Goal: Task Accomplishment & Management: Use online tool/utility

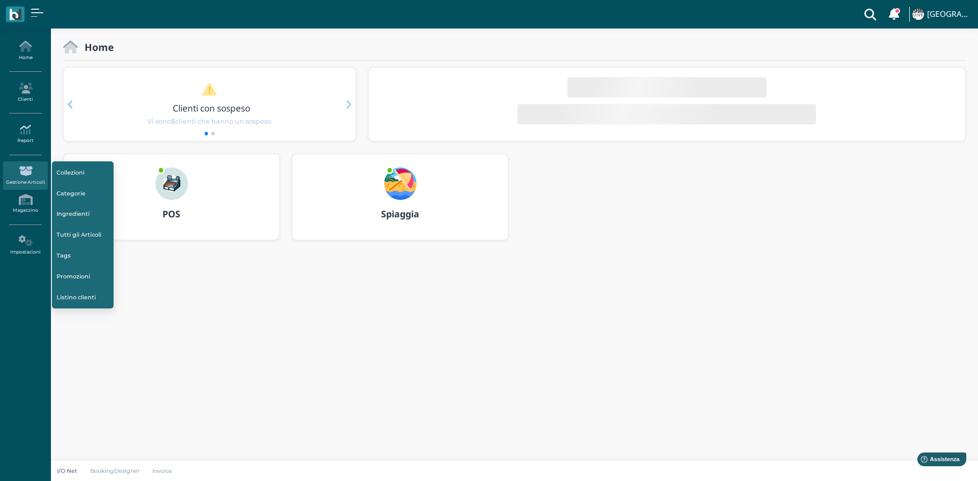
click at [30, 142] on link "Report" at bounding box center [25, 134] width 44 height 28
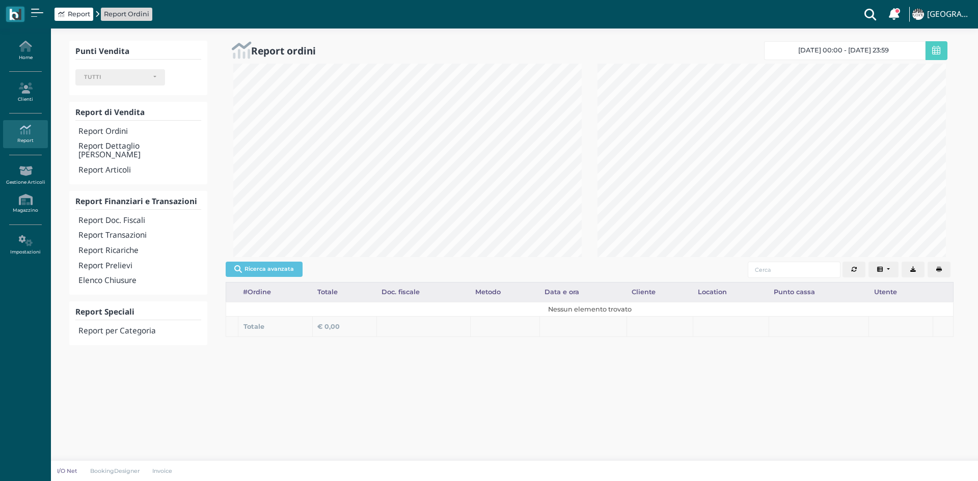
select select
click at [125, 231] on h4 "Report Transazioni" at bounding box center [139, 235] width 123 height 9
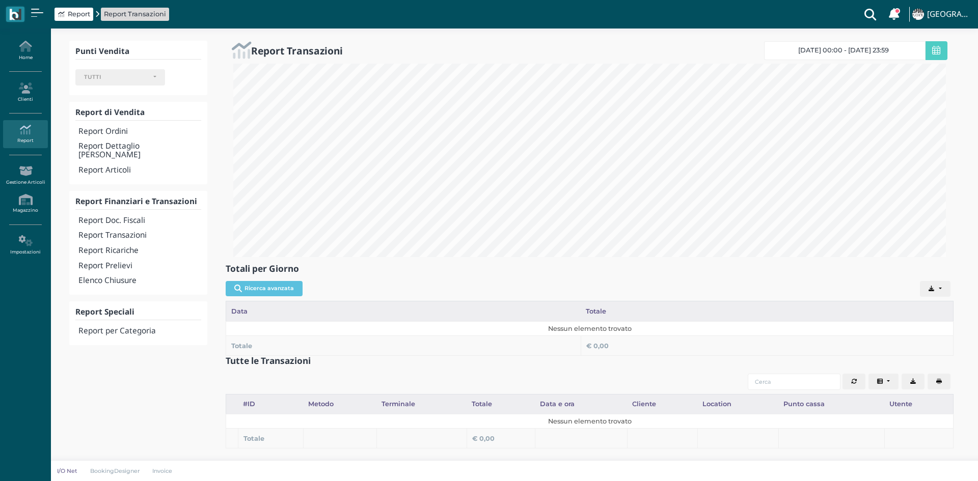
select select
click at [134, 231] on h4 "Report Transazioni" at bounding box center [139, 235] width 123 height 9
select select
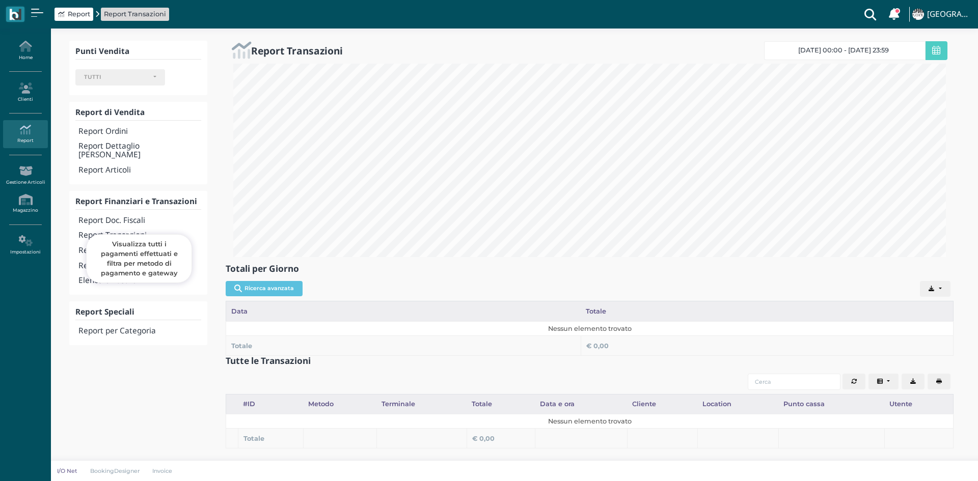
select select
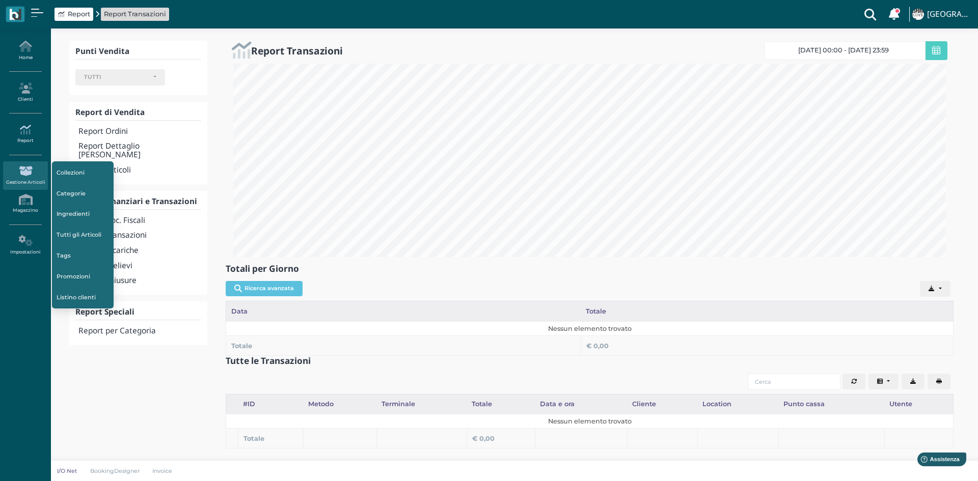
click at [26, 134] on icon at bounding box center [25, 129] width 44 height 11
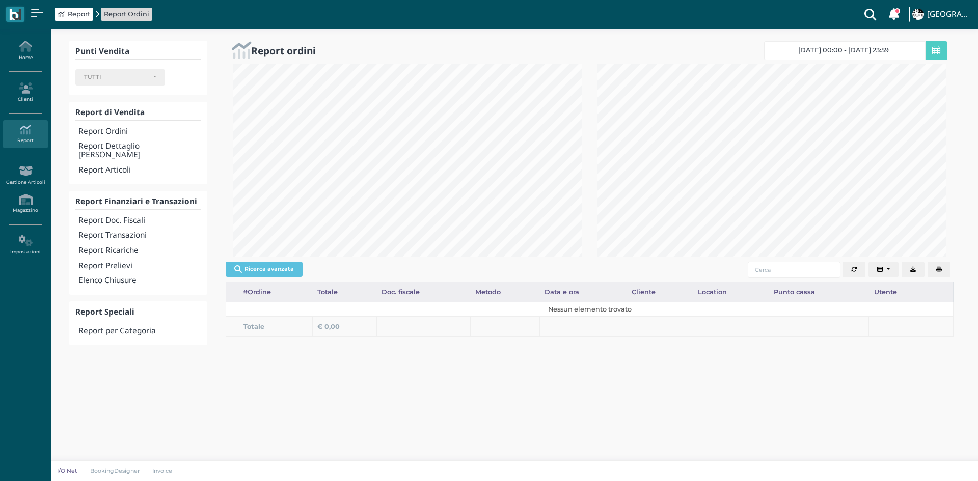
select select
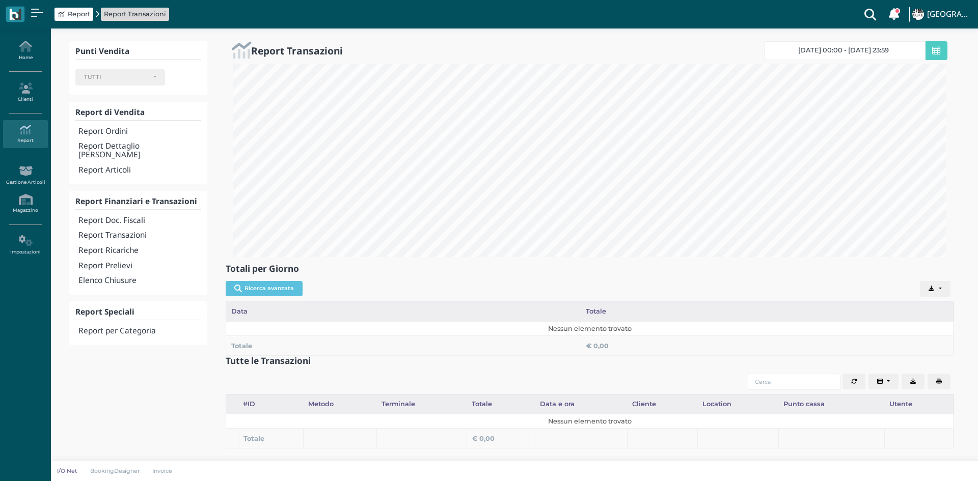
select select
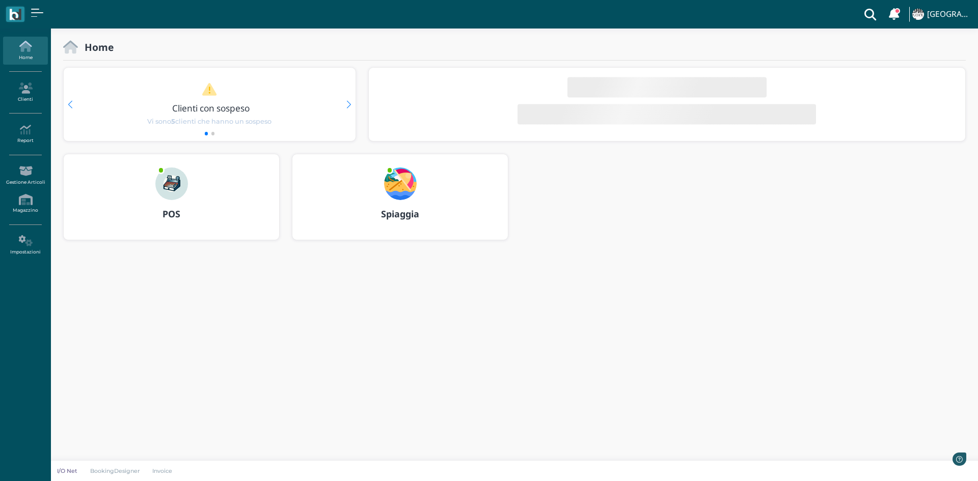
click at [170, 182] on img at bounding box center [171, 184] width 33 height 33
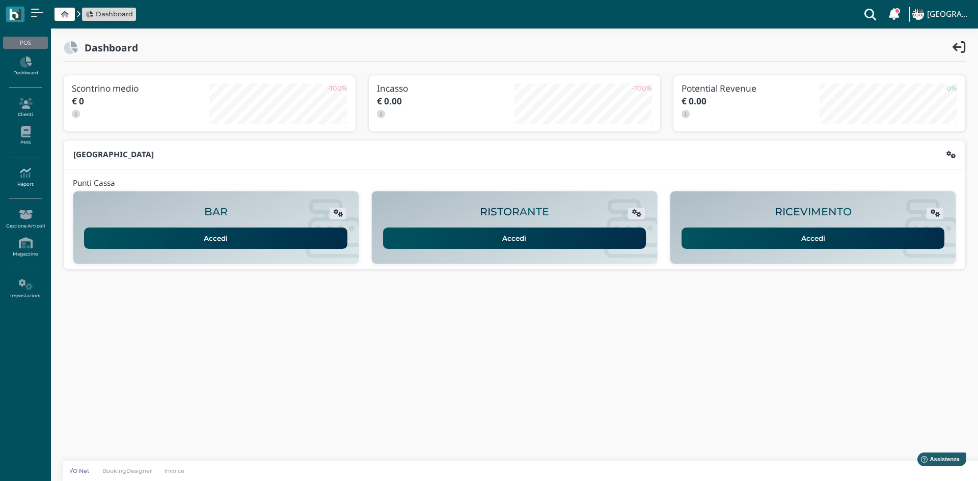
click at [32, 177] on icon at bounding box center [25, 173] width 44 height 11
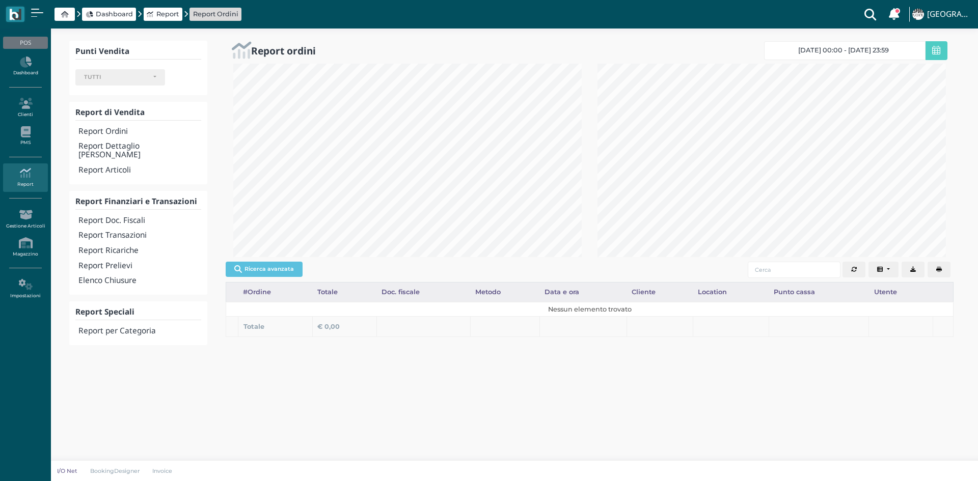
select select
click at [127, 231] on h4 "Report Transazioni" at bounding box center [139, 235] width 123 height 9
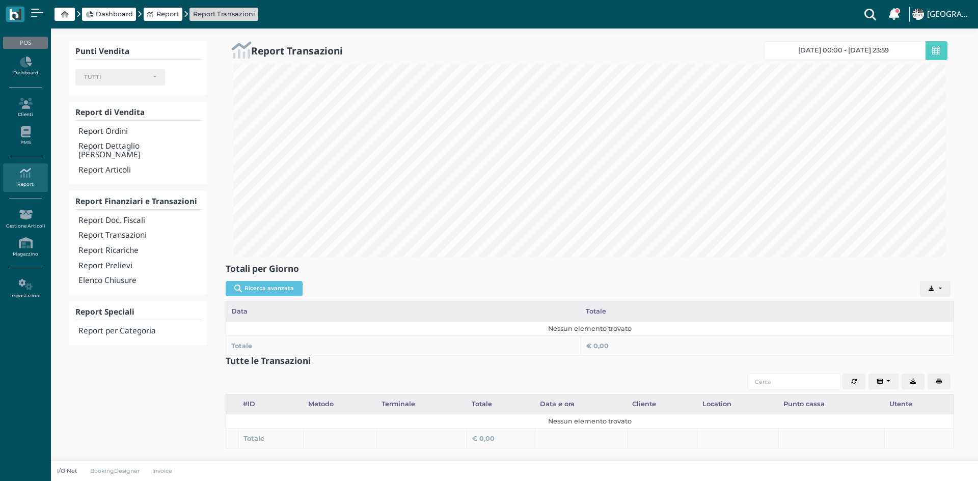
select select
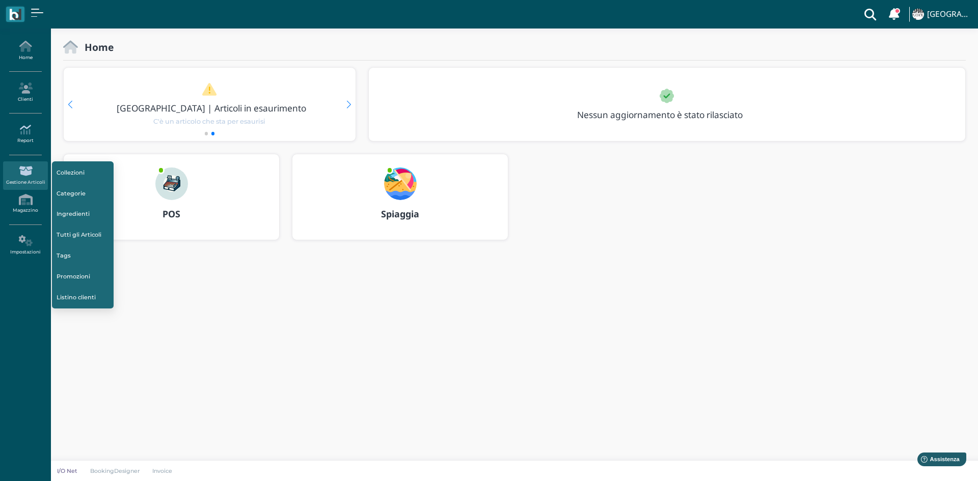
click at [10, 138] on link "Report" at bounding box center [25, 134] width 44 height 28
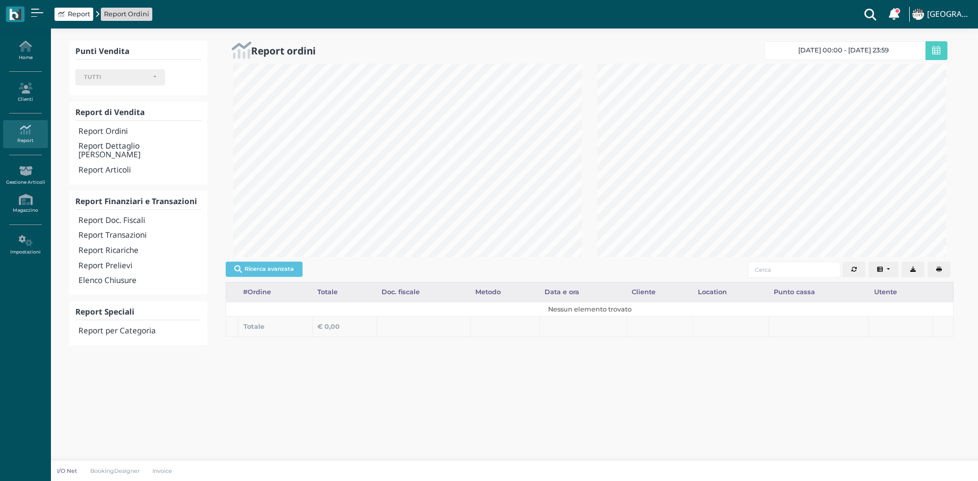
select select
click at [133, 231] on h4 "Report Transazioni" at bounding box center [139, 235] width 123 height 9
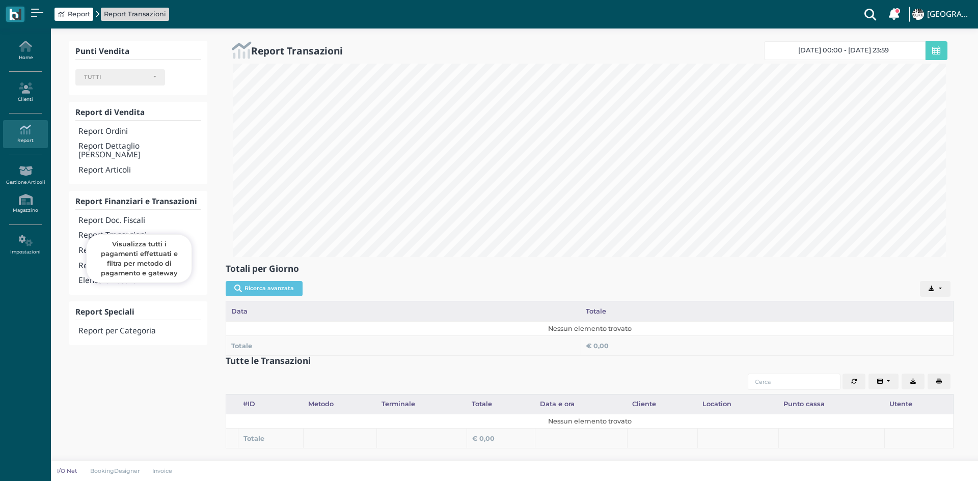
select select
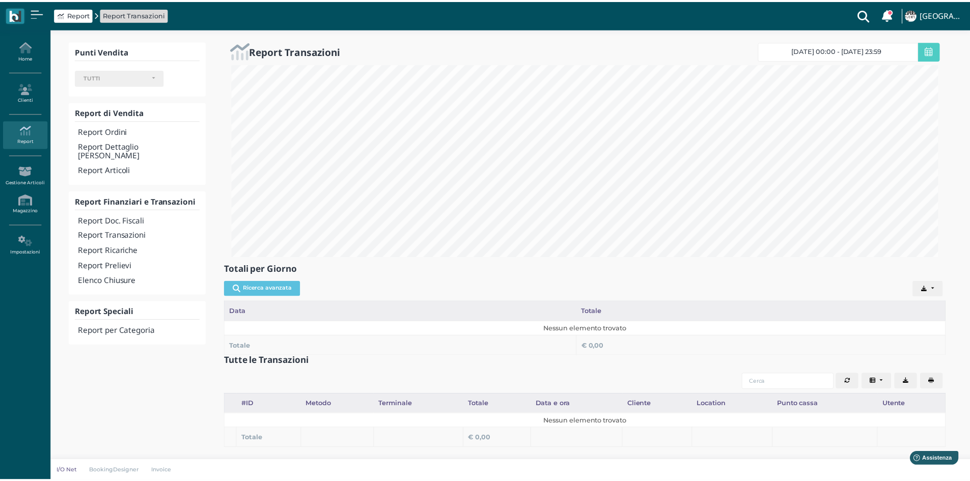
scroll to position [194, 727]
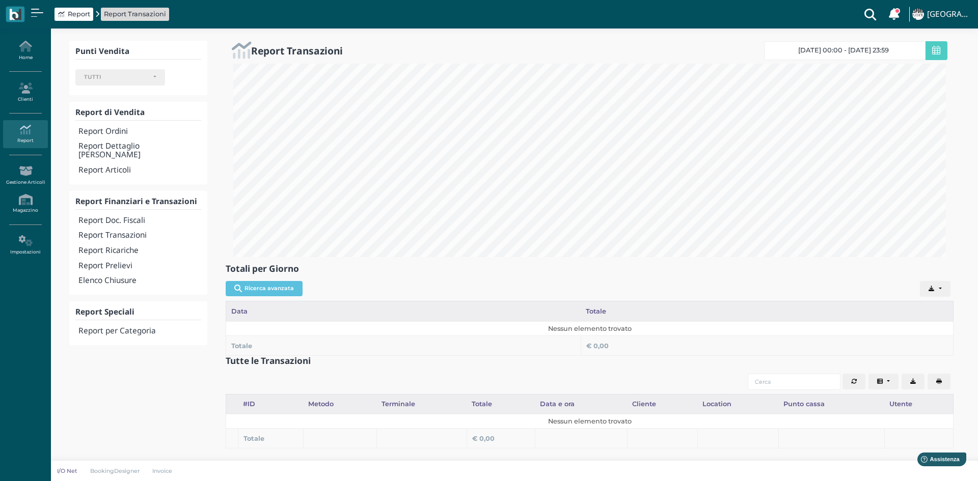
click at [933, 53] on icon at bounding box center [936, 50] width 8 height 9
click at [809, 47] on span "[DATE] 00:00 - [DATE] 23:59" at bounding box center [843, 50] width 91 height 8
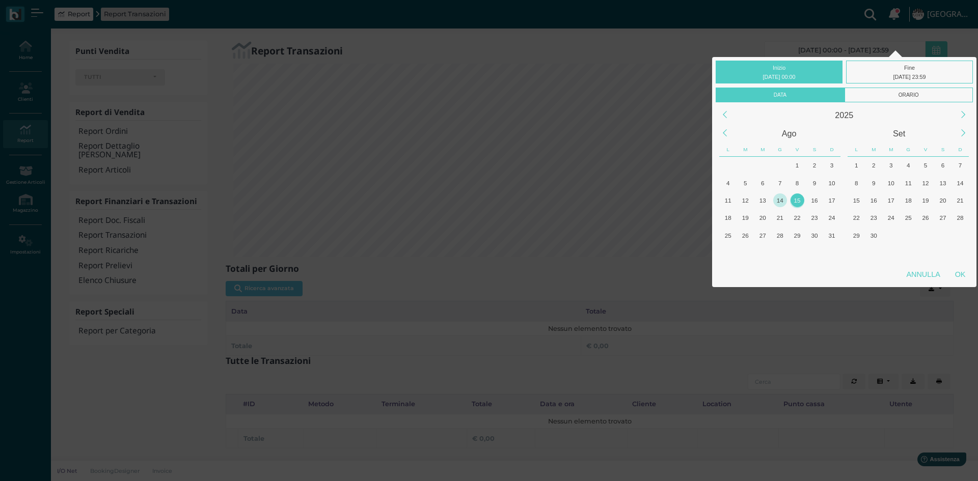
click at [777, 203] on div "14" at bounding box center [780, 201] width 14 height 14
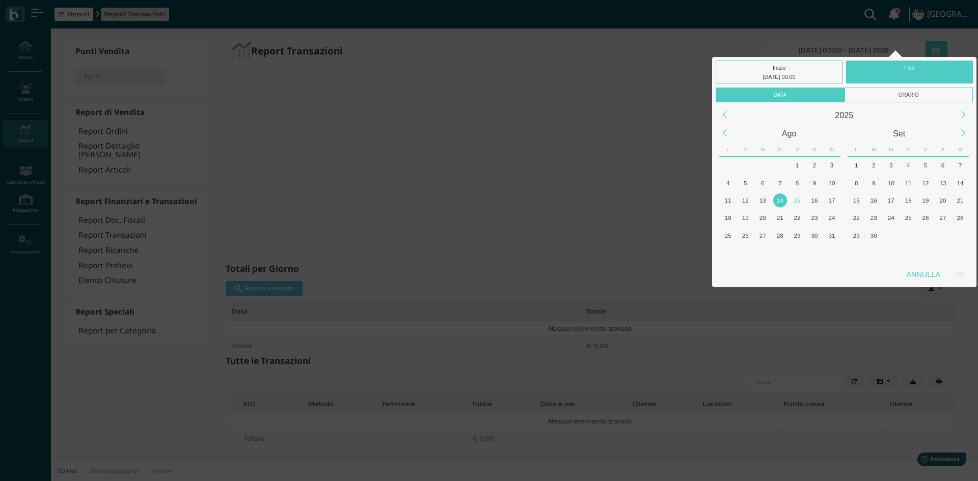
click at [777, 203] on div "14" at bounding box center [780, 201] width 14 height 14
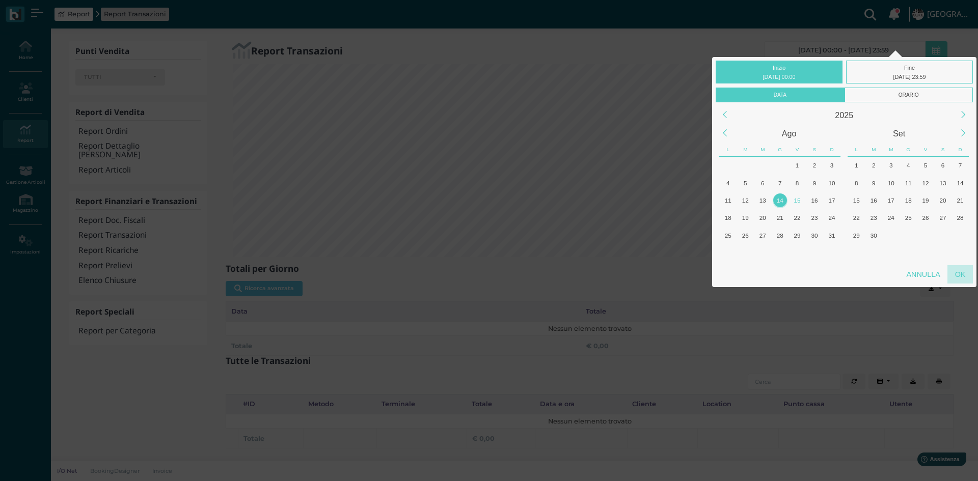
click at [964, 274] on div "OK" at bounding box center [959, 274] width 25 height 18
type input "[DATE] 00:00 - [DATE] 23:59"
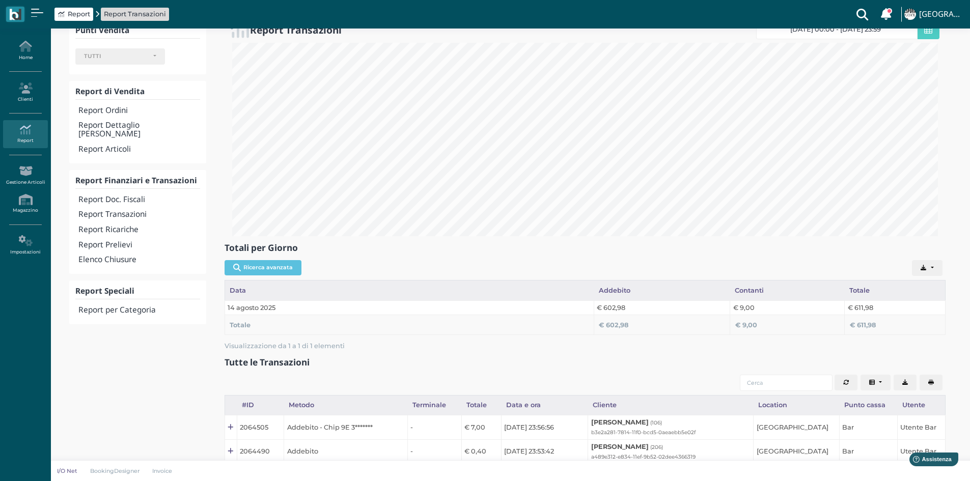
scroll to position [0, 0]
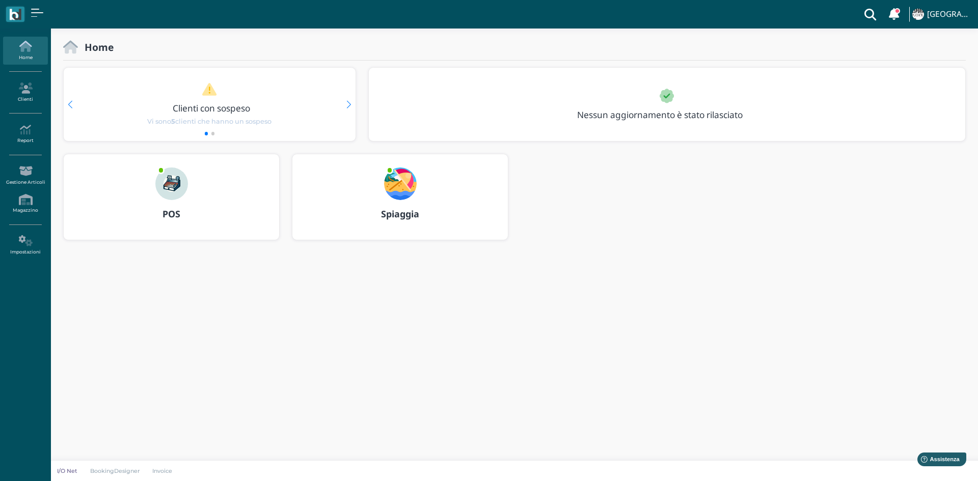
click at [193, 199] on div at bounding box center [171, 177] width 49 height 46
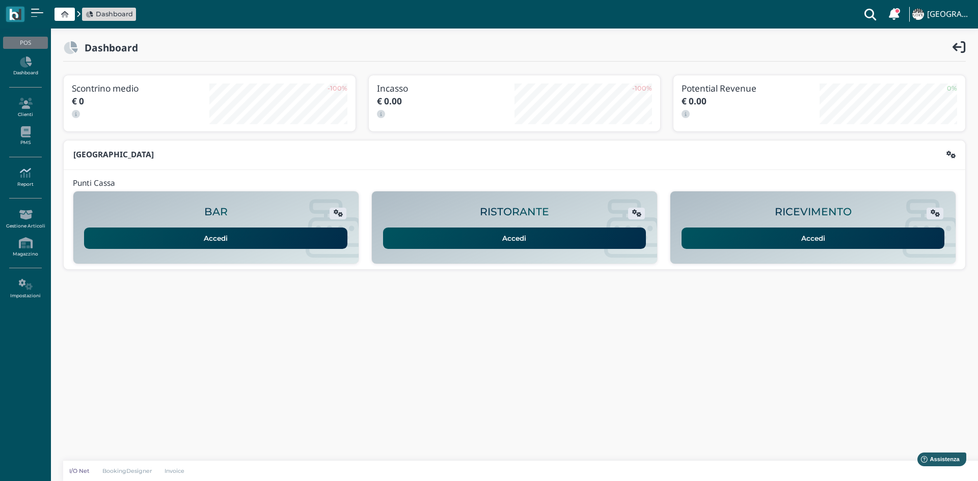
click at [32, 182] on link "Report" at bounding box center [25, 178] width 44 height 28
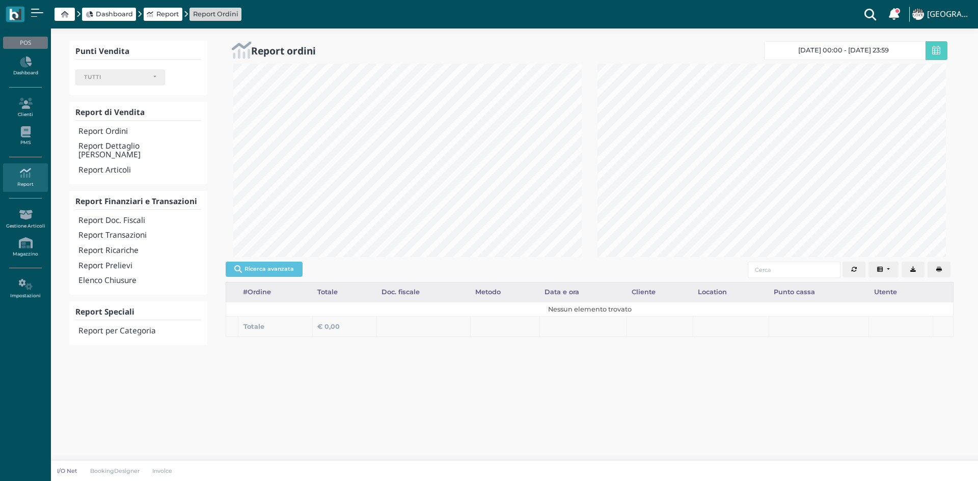
select select
click at [933, 55] on icon at bounding box center [936, 50] width 8 height 9
click at [833, 52] on span "[DATE] 00:00 - [DATE] 23:59" at bounding box center [843, 50] width 91 height 8
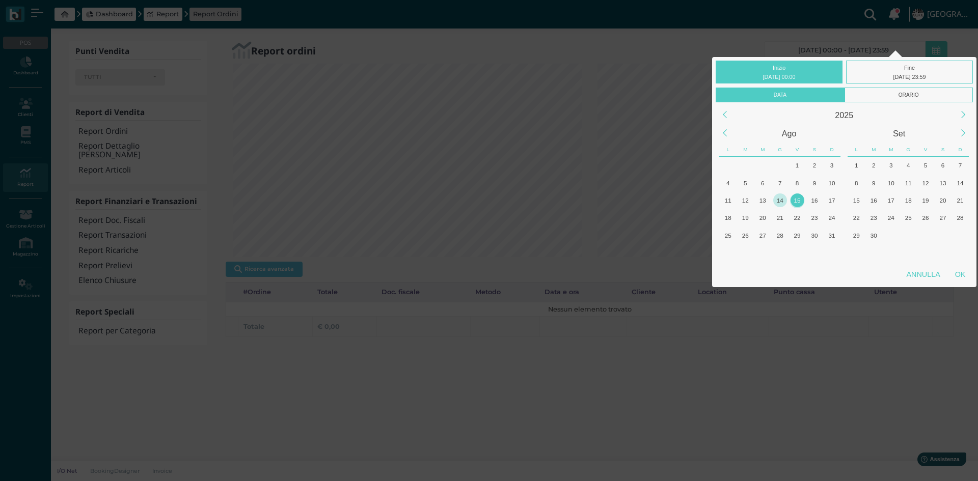
click at [784, 200] on div "14" at bounding box center [780, 201] width 14 height 14
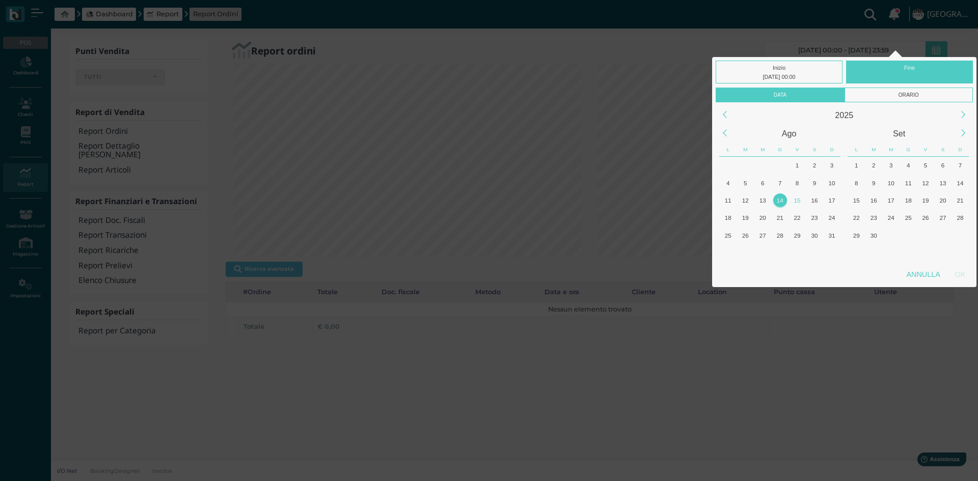
click at [784, 200] on div "14" at bounding box center [780, 201] width 14 height 14
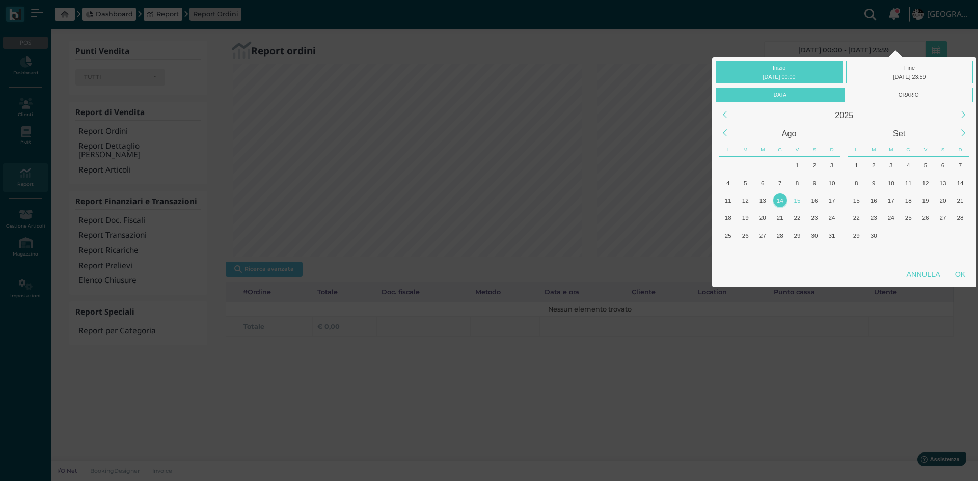
click at [785, 200] on div "14" at bounding box center [780, 201] width 14 height 14
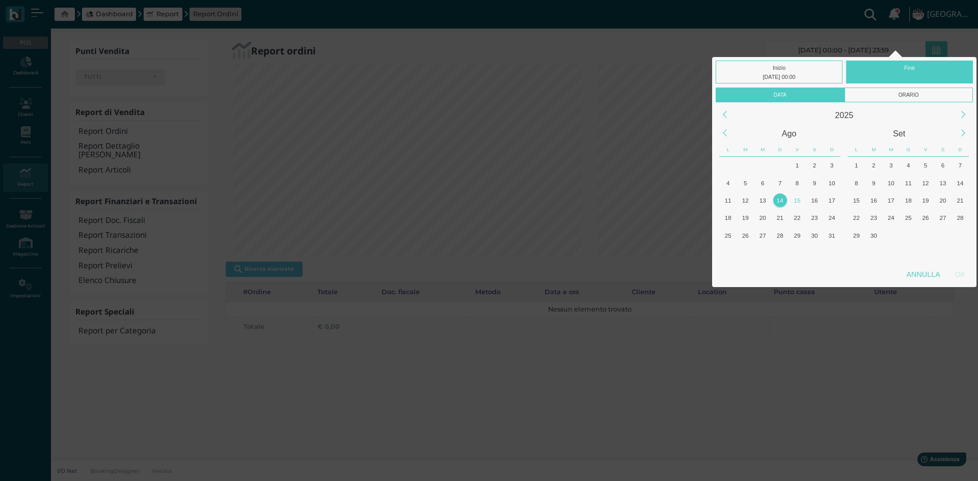
click at [780, 200] on div "14" at bounding box center [780, 201] width 14 height 14
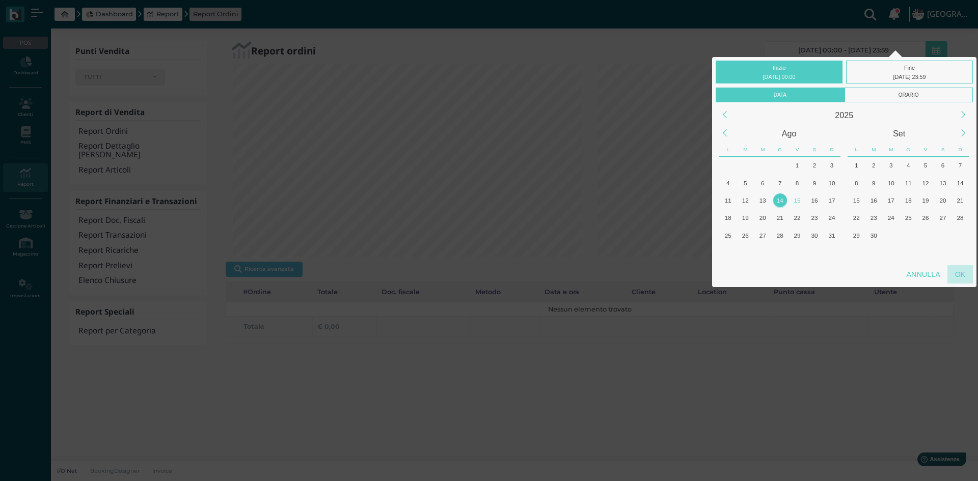
click at [958, 274] on div "OK" at bounding box center [959, 274] width 25 height 18
type input "14/08/2025 00:00 - 14/08/2025 23:59"
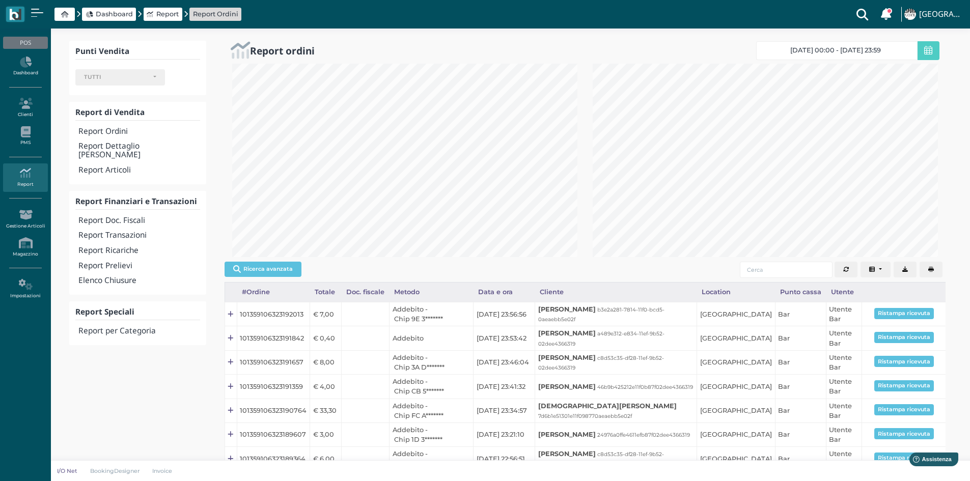
scroll to position [0, 142]
click at [122, 277] on h4 "Elenco Chiusure" at bounding box center [138, 281] width 121 height 9
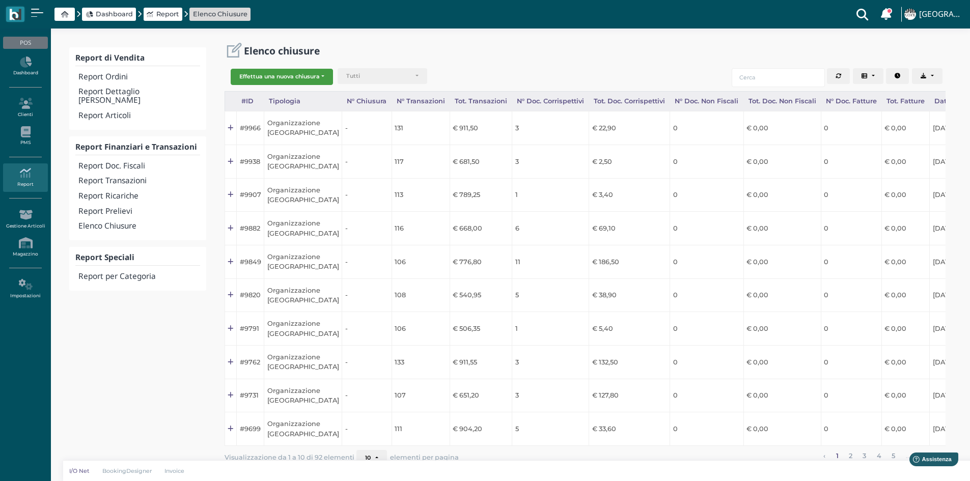
click at [290, 75] on button "Effettua una nuova chiusura" at bounding box center [282, 77] width 102 height 16
click at [273, 95] on span "Organizzazione" at bounding box center [270, 93] width 79 height 13
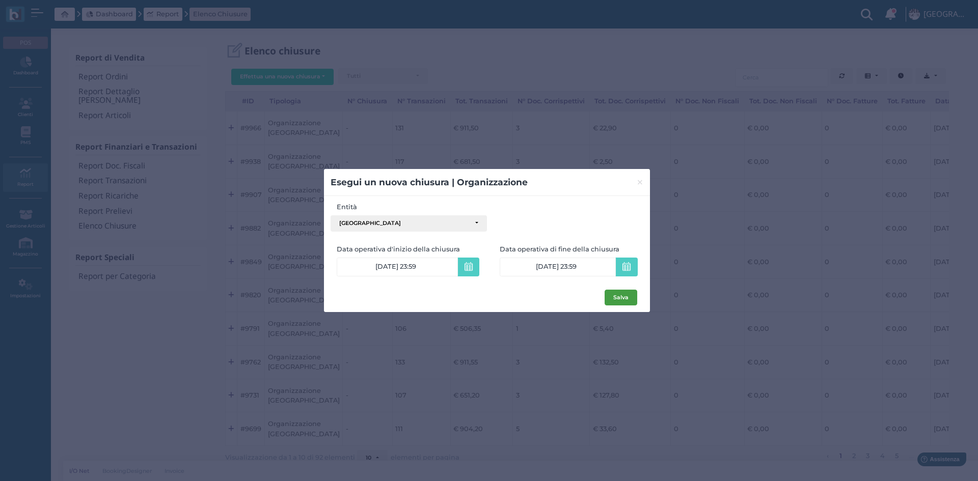
click at [620, 300] on button "Salva" at bounding box center [621, 298] width 33 height 16
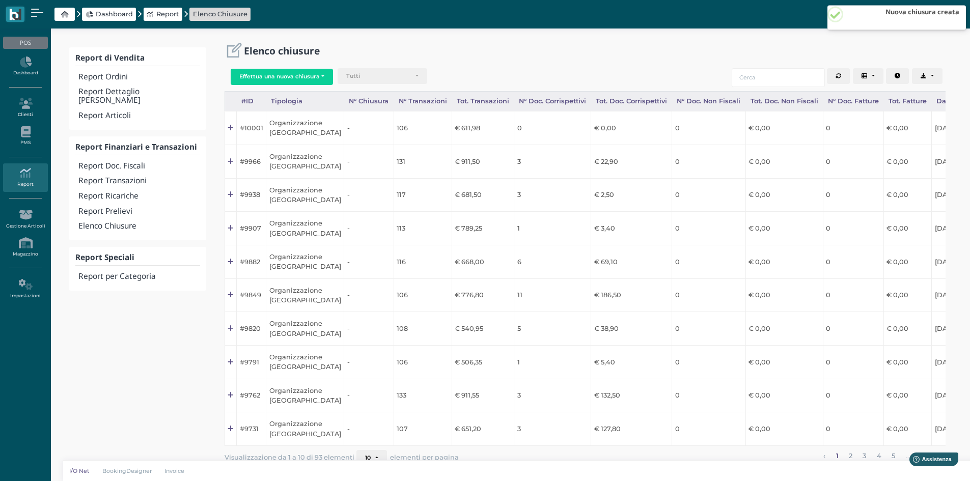
scroll to position [0, 100]
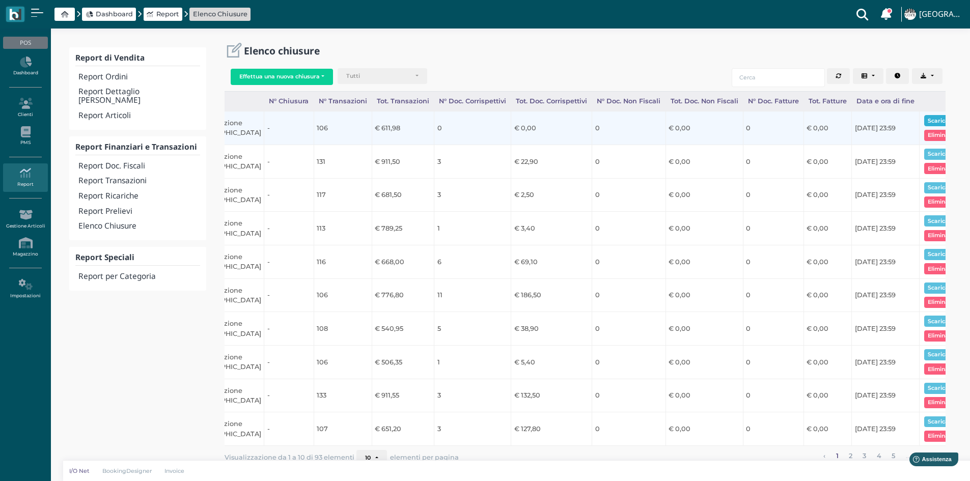
click at [927, 118] on button "Scarica pdf" at bounding box center [944, 120] width 39 height 11
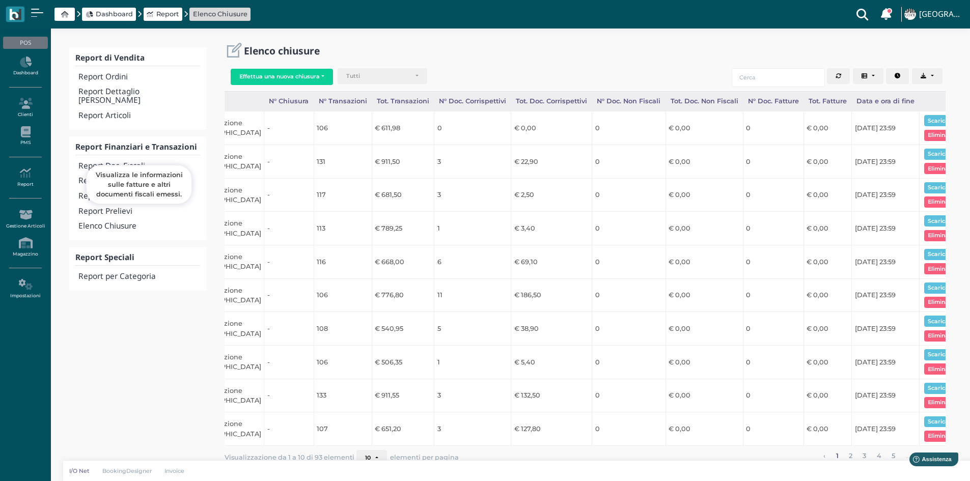
click at [134, 162] on h4 "Report Doc. Fiscali" at bounding box center [138, 166] width 121 height 9
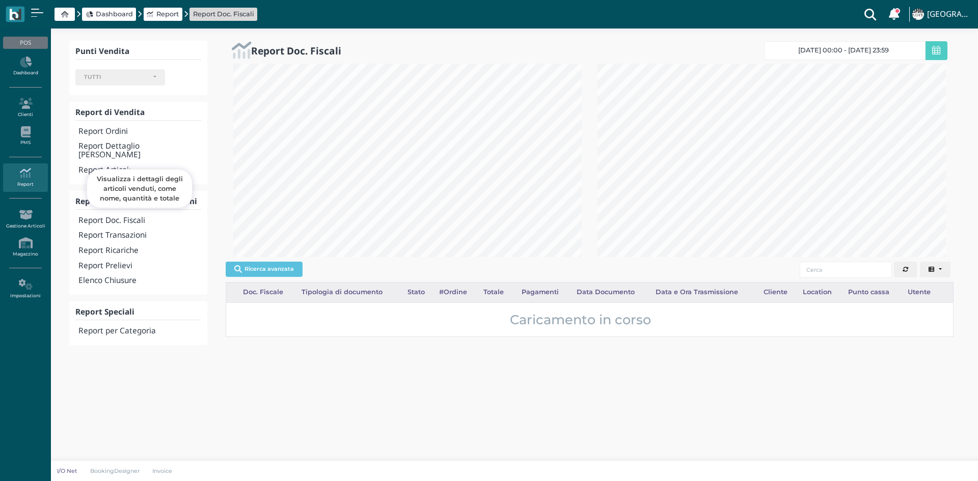
select select
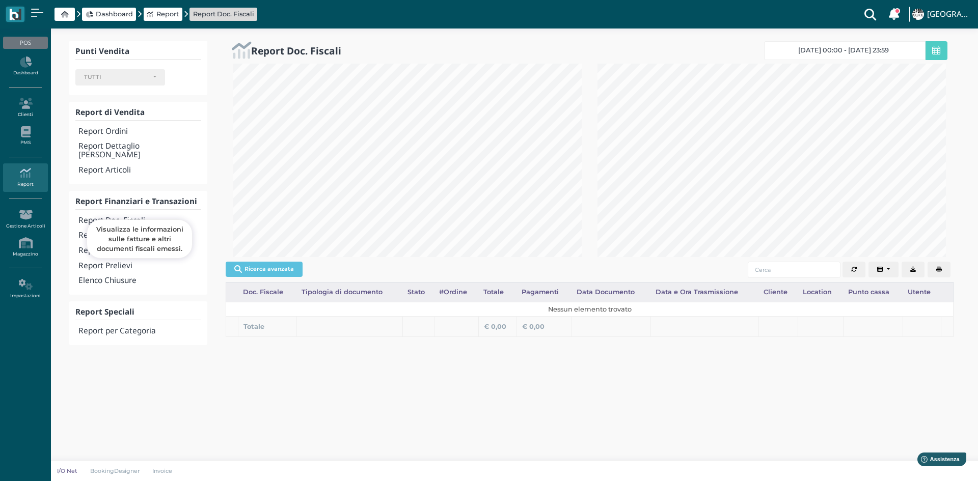
click at [127, 216] on h4 "Report Doc. Fiscali" at bounding box center [139, 220] width 123 height 9
select select
click at [127, 216] on h4 "Report Doc. Fiscali" at bounding box center [139, 220] width 123 height 9
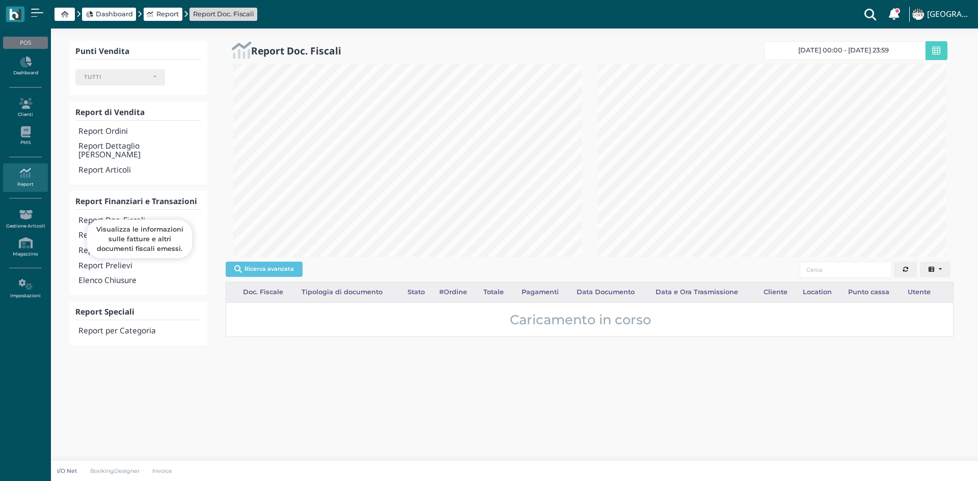
select select
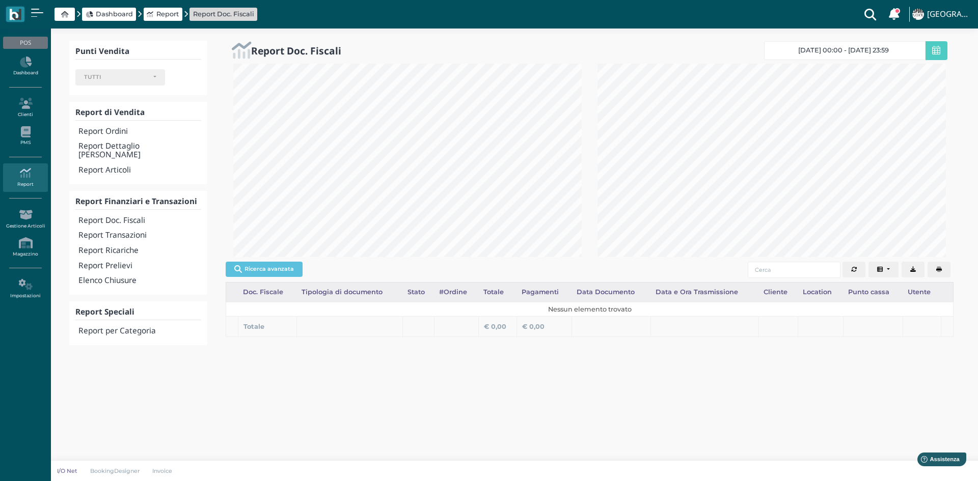
click at [862, 51] on span "[DATE] 00:00 - [DATE] 23:59" at bounding box center [843, 50] width 91 height 8
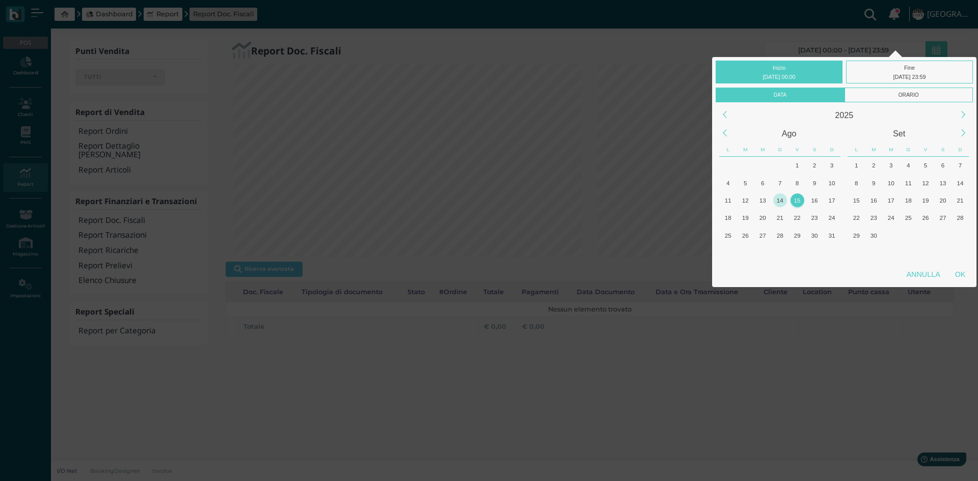
click at [784, 203] on div "14" at bounding box center [780, 201] width 14 height 14
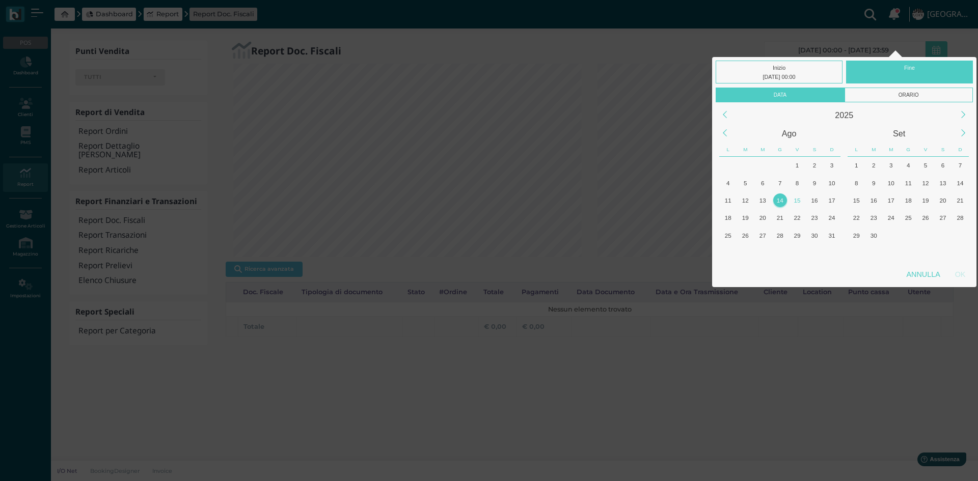
click at [784, 203] on div "14" at bounding box center [780, 201] width 14 height 14
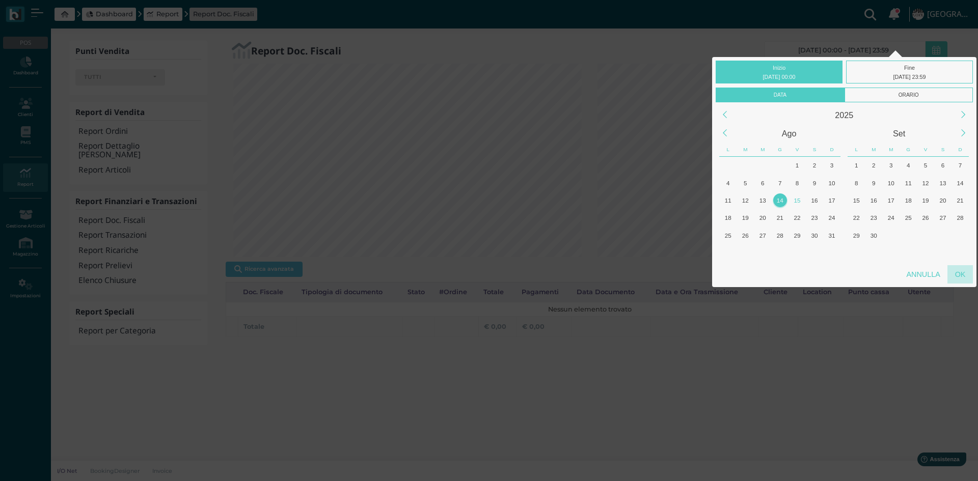
click at [958, 270] on div "OK" at bounding box center [959, 274] width 25 height 18
type input "14/08/2025 00:00 - 14/08/2025 23:59"
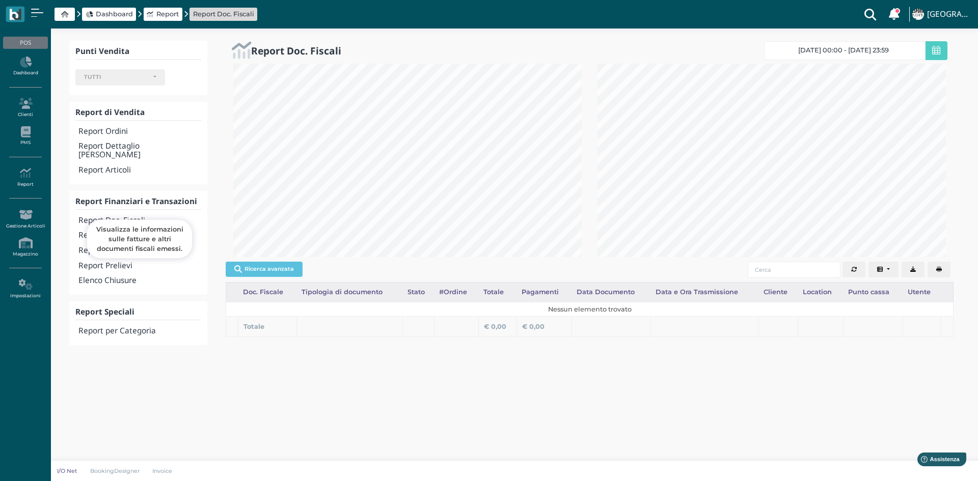
click at [132, 216] on h4 "Report Doc. Fiscali" at bounding box center [139, 220] width 123 height 9
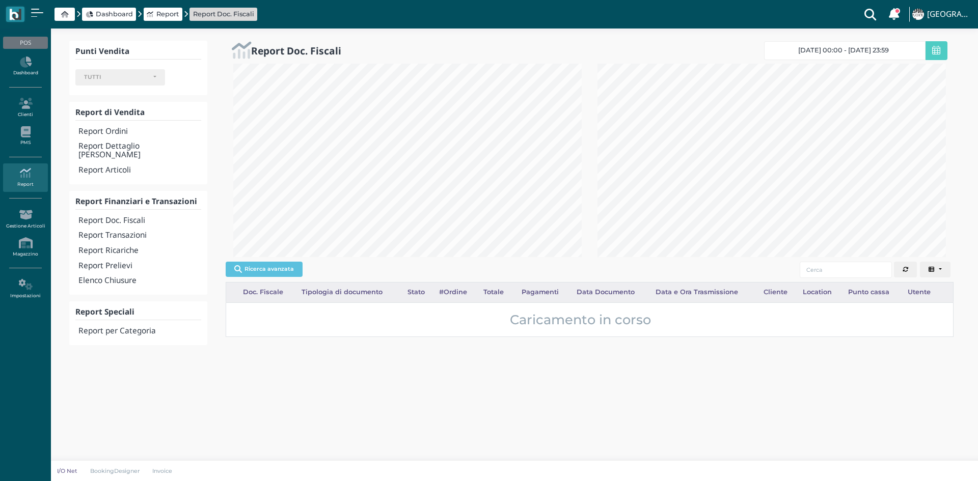
select select
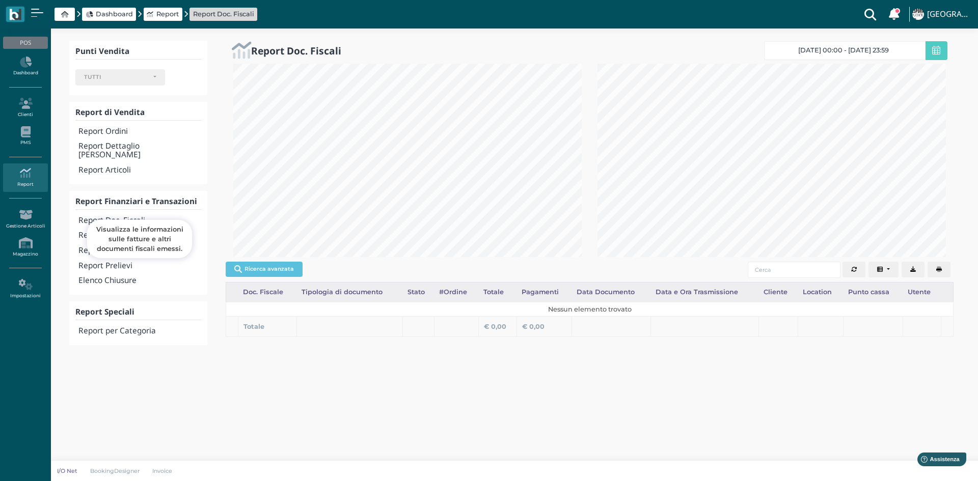
click at [117, 216] on h4 "Report Doc. Fiscali" at bounding box center [139, 220] width 123 height 9
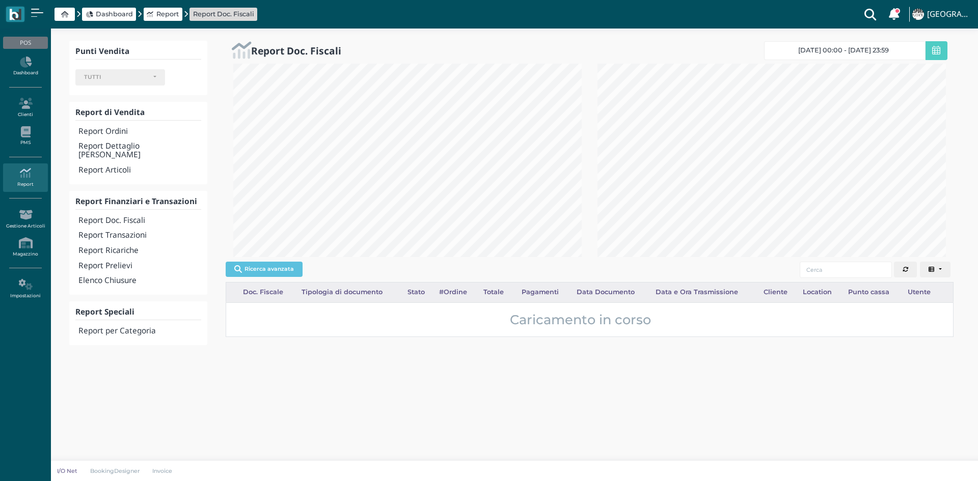
select select
click at [943, 273] on button "button" at bounding box center [939, 270] width 23 height 16
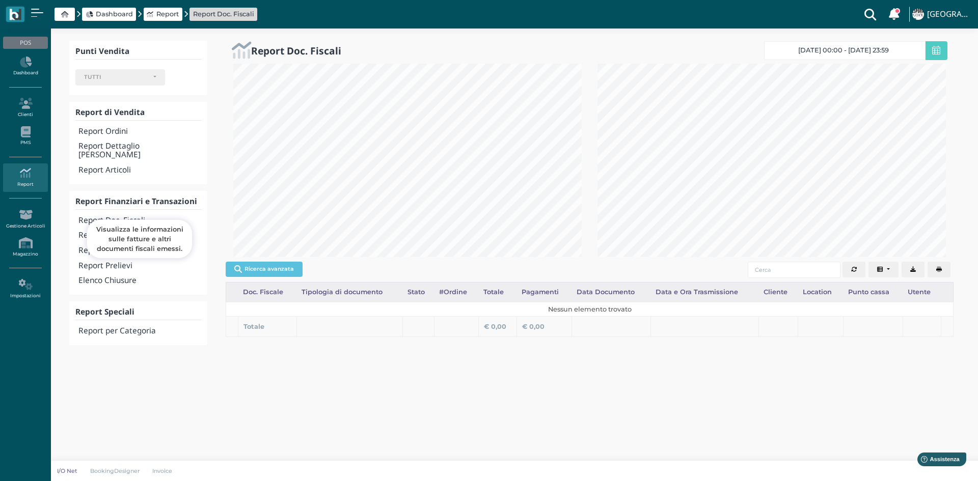
click at [104, 216] on h4 "Report Doc. Fiscali" at bounding box center [139, 220] width 123 height 9
select select
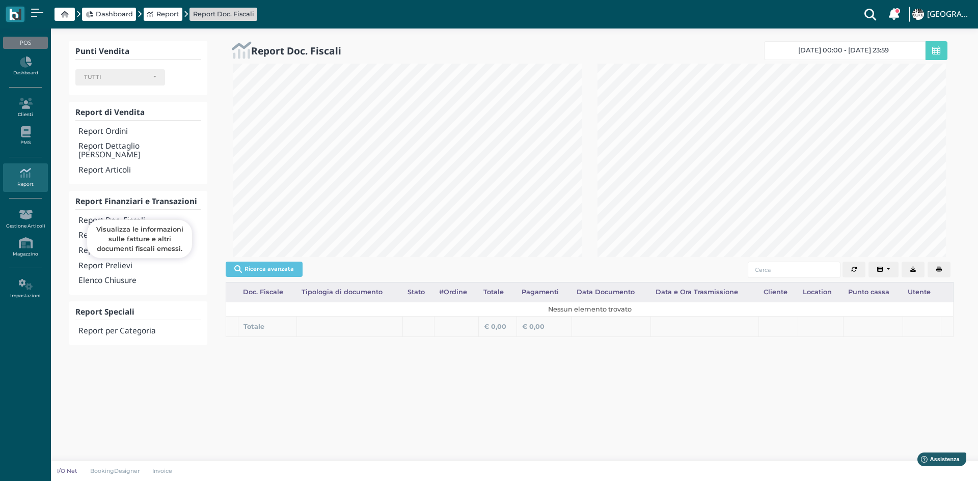
click at [135, 216] on h4 "Report Doc. Fiscali" at bounding box center [139, 220] width 123 height 9
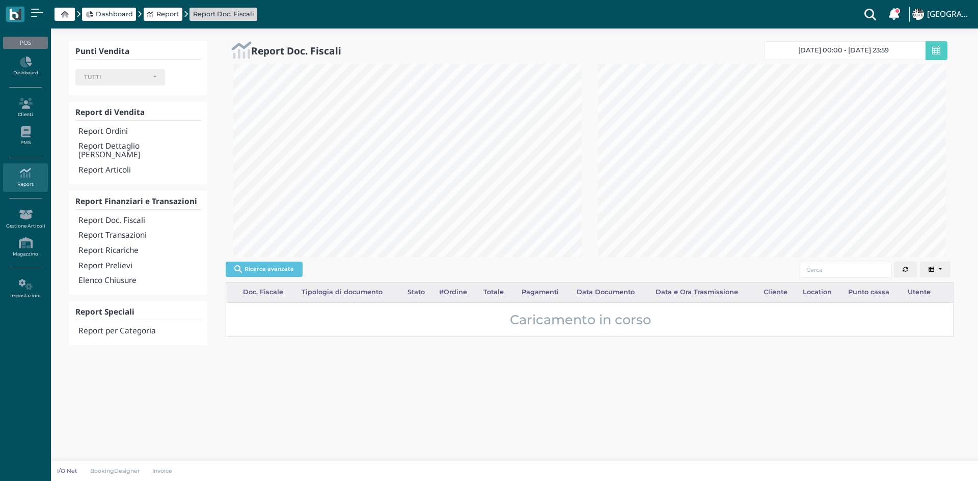
select select
click at [938, 271] on icon "button" at bounding box center [939, 270] width 6 height 6
